Goal: Task Accomplishment & Management: Complete application form

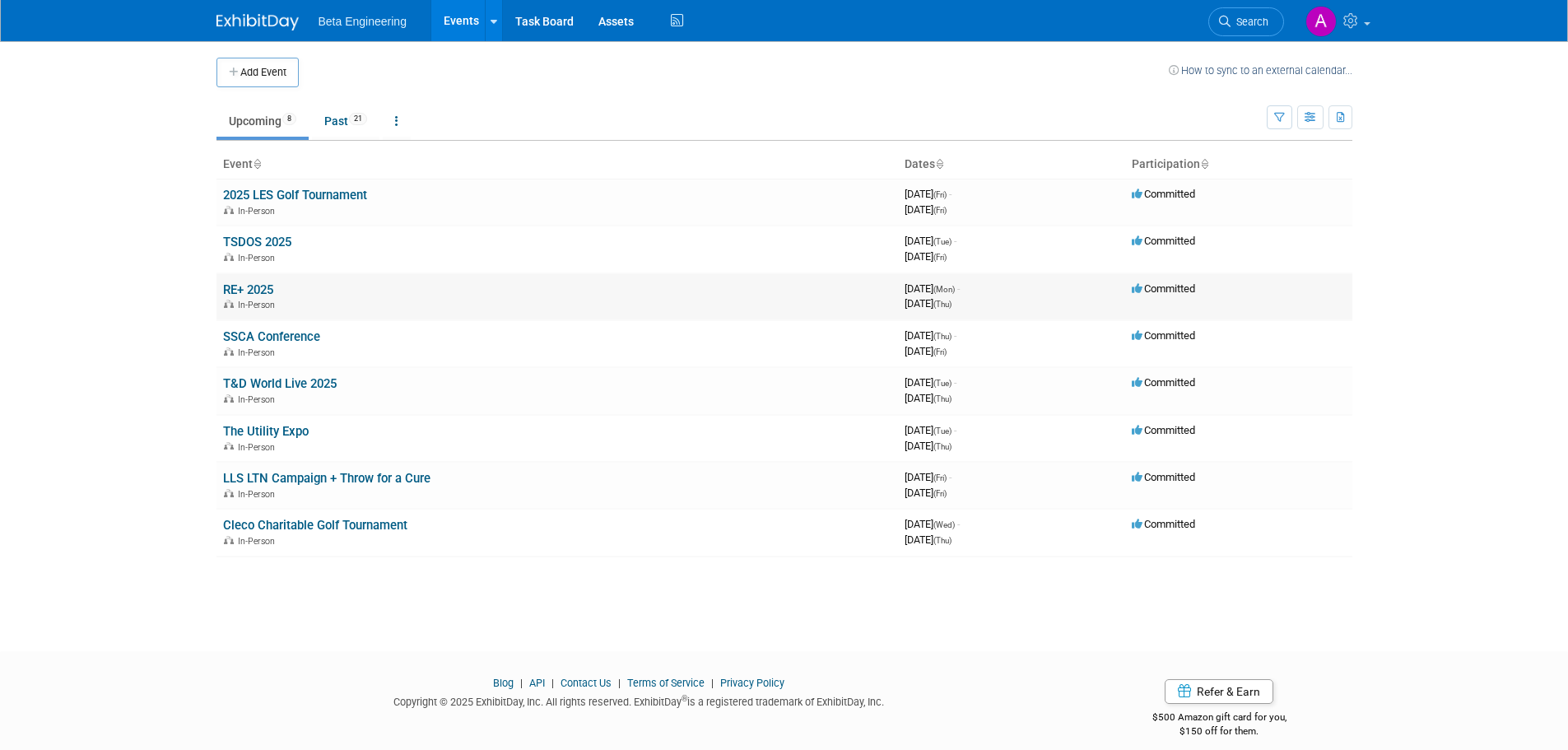
click at [256, 278] on td "RE+ 2025 In-Person" at bounding box center [557, 297] width 682 height 47
click at [255, 284] on link "RE+ 2025" at bounding box center [248, 290] width 50 height 15
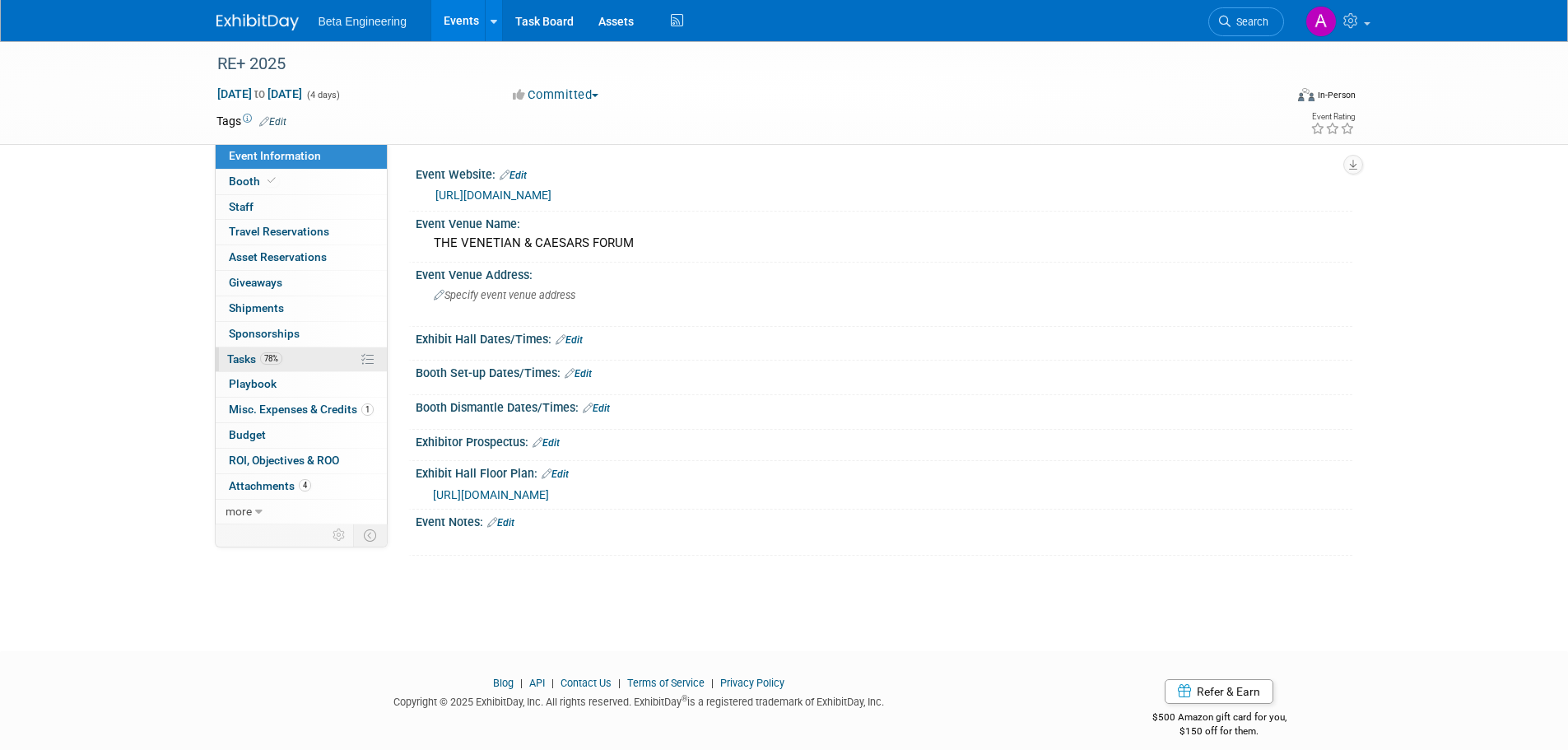
click at [244, 359] on span "Tasks 78%" at bounding box center [255, 359] width 55 height 13
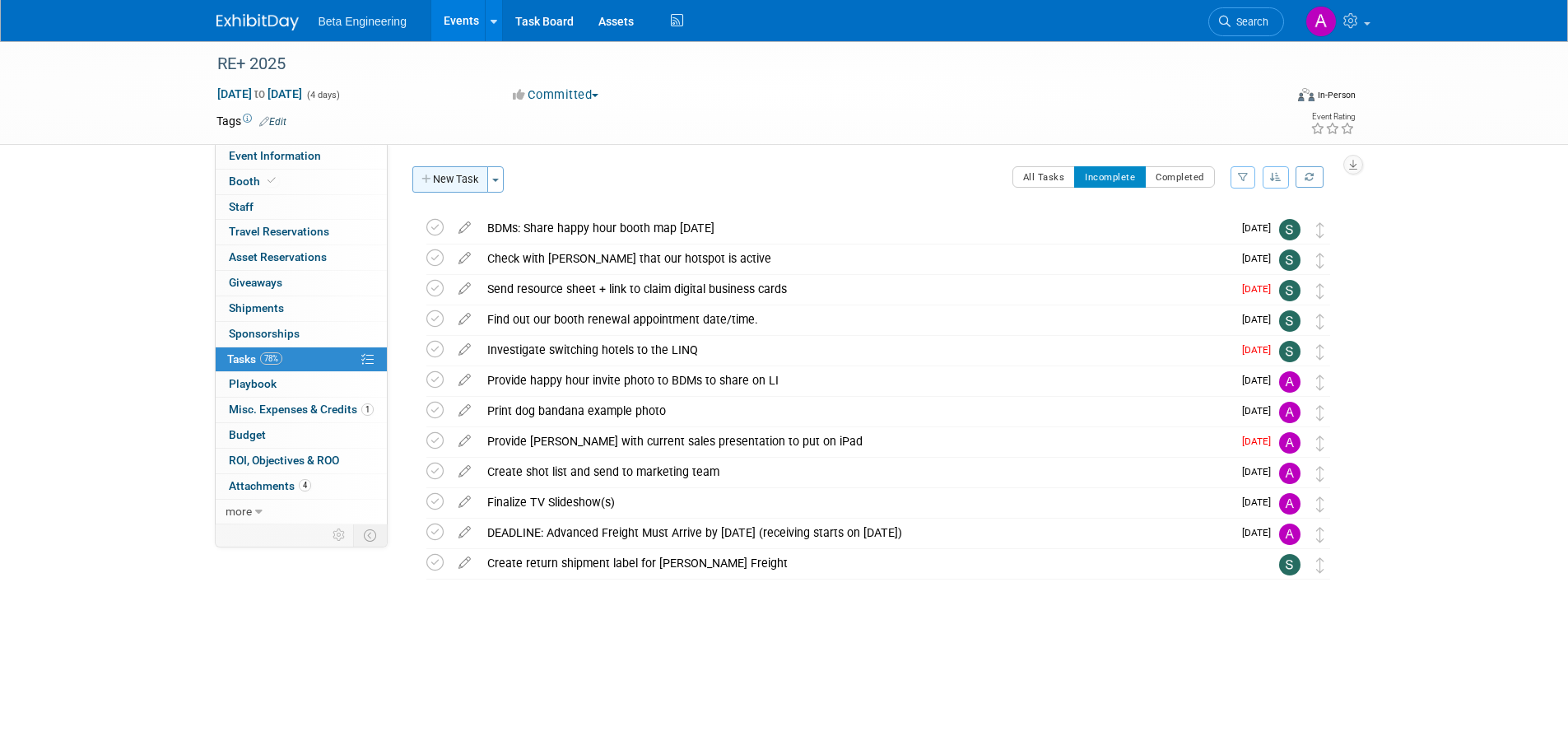
click at [449, 182] on button "New Task" at bounding box center [450, 179] width 76 height 27
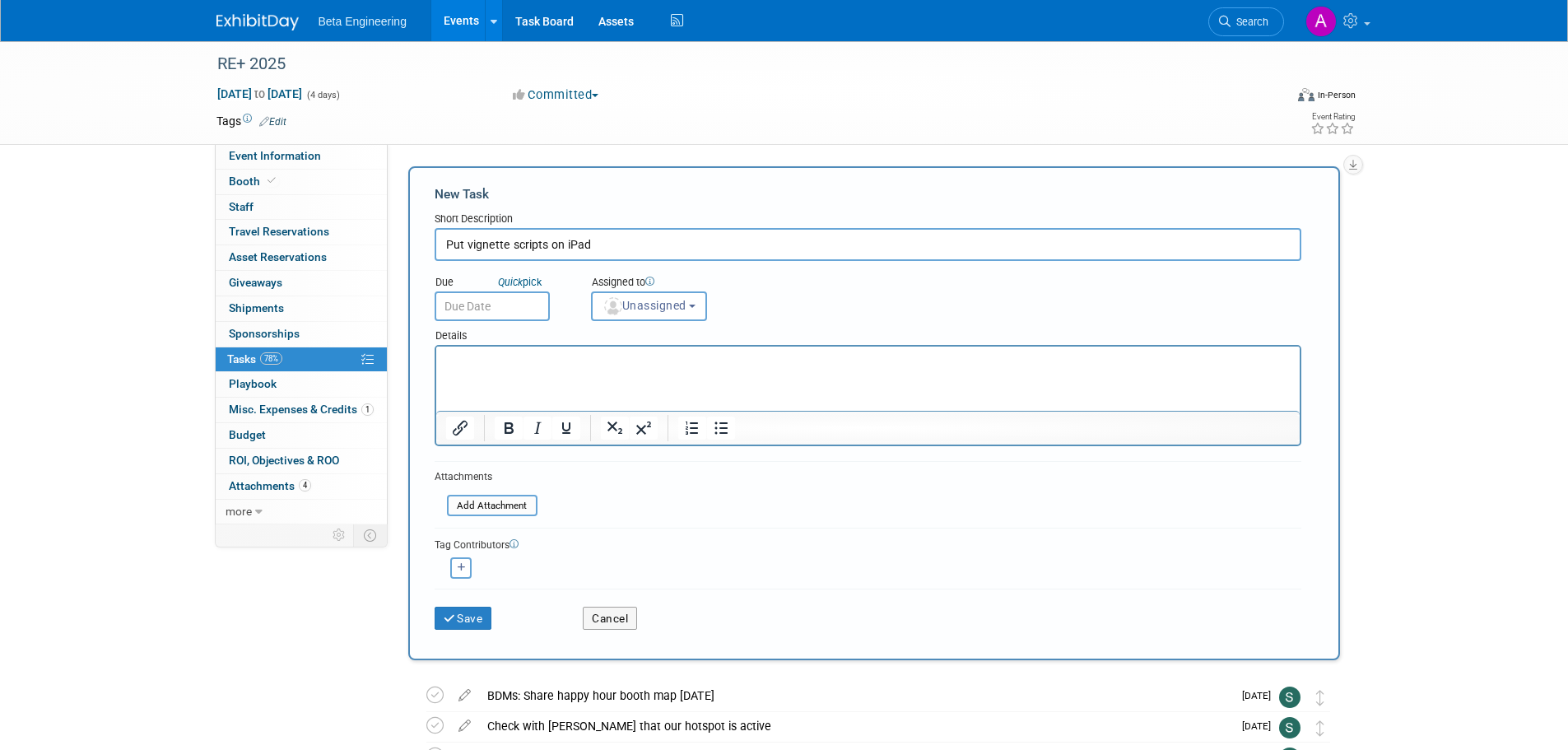
type input "Put vignette scripts on iPad"
click at [495, 304] on input "text" at bounding box center [493, 307] width 116 height 29
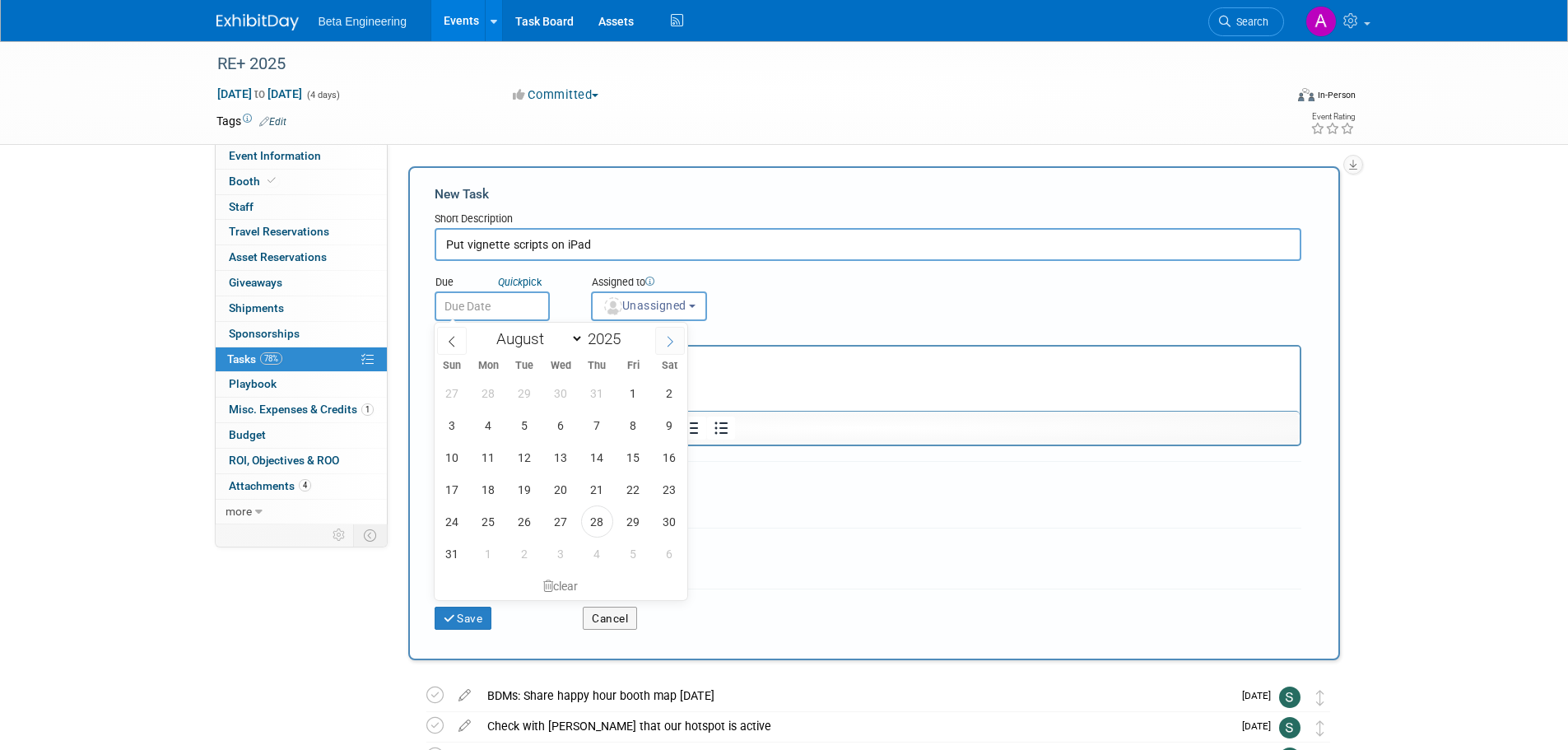
click at [668, 343] on icon at bounding box center [670, 341] width 12 height 12
select select "8"
click at [590, 387] on span "4" at bounding box center [596, 393] width 32 height 32
type input "Sep 4, 2025"
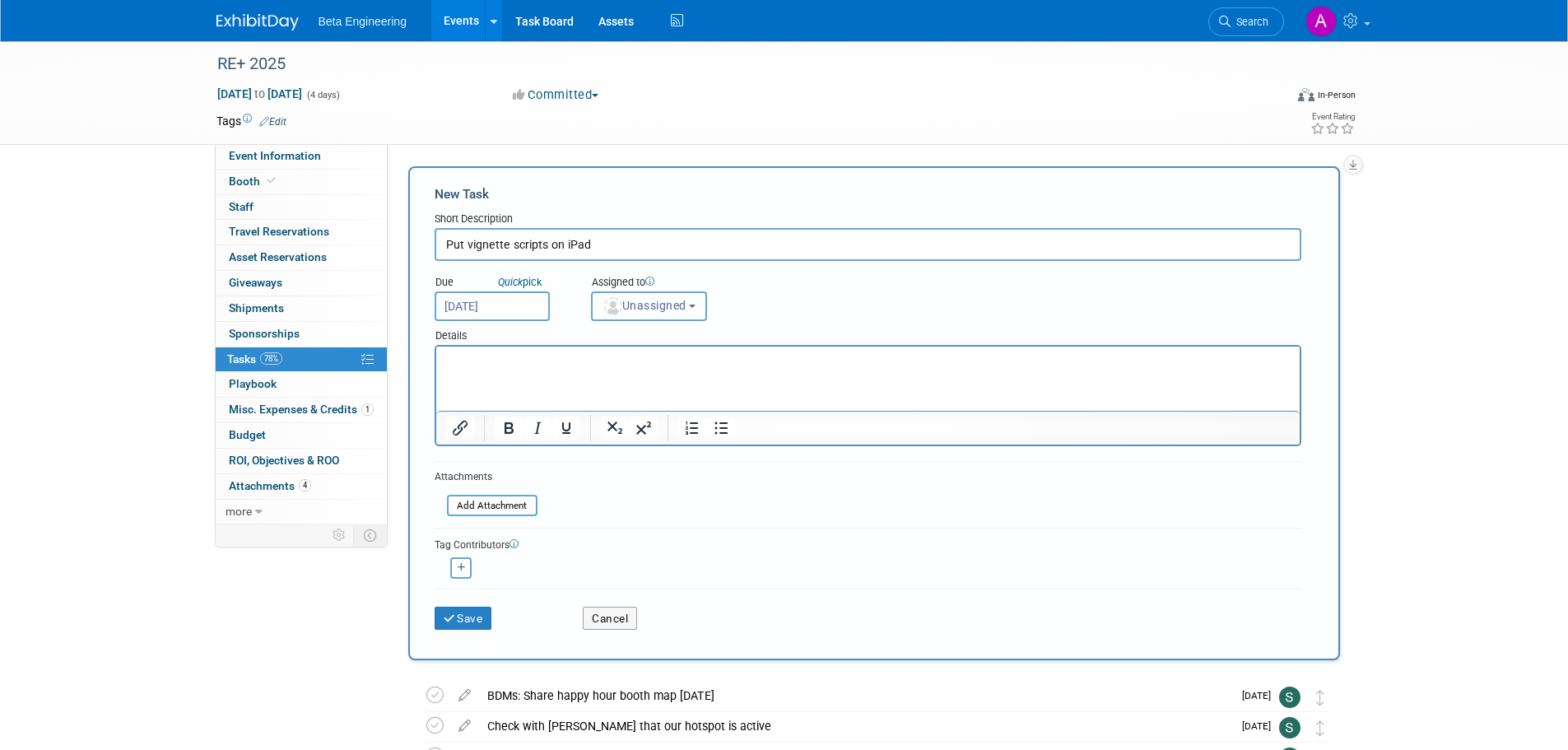
click at [617, 319] on button "Unassigned" at bounding box center [649, 307] width 117 height 29
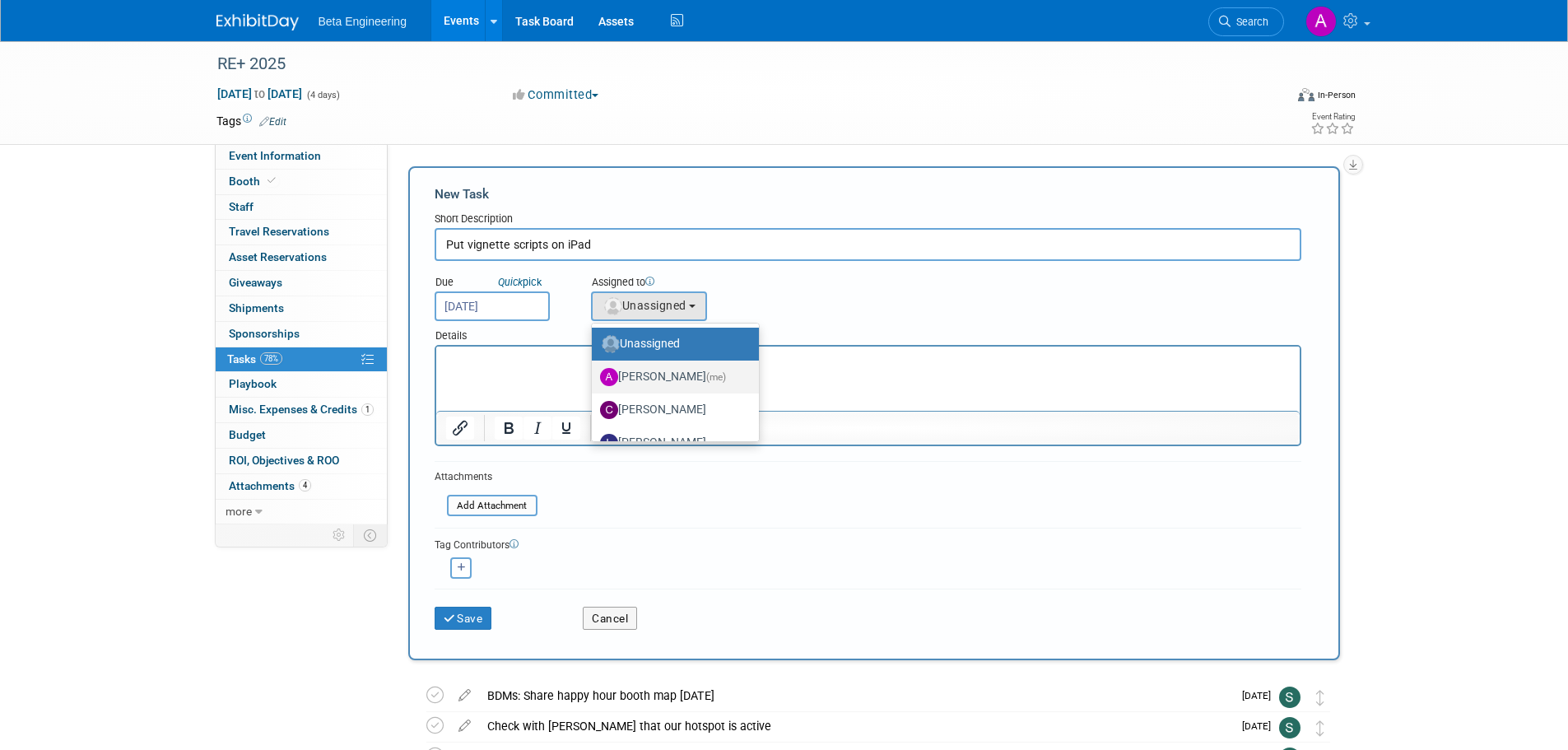
click at [653, 373] on label "Anne Mertens (me)" at bounding box center [671, 376] width 142 height 27
click at [595, 373] on input "Anne Mertens (me)" at bounding box center [589, 375] width 11 height 11
select select "6ff3d987-10bc-4a7b-8953-bf24971659f4"
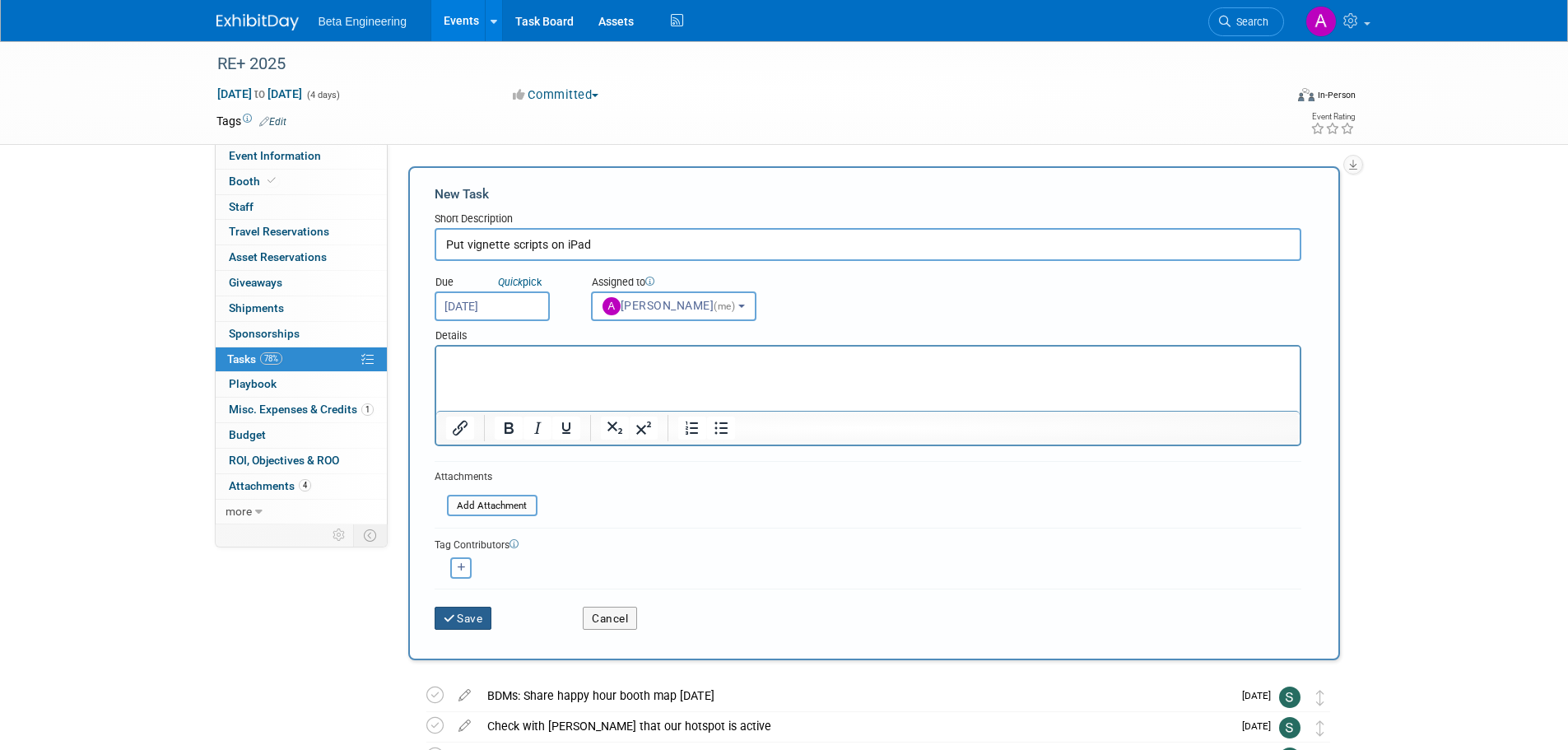
click at [482, 620] on button "Save" at bounding box center [463, 618] width 58 height 23
